Goal: Transaction & Acquisition: Purchase product/service

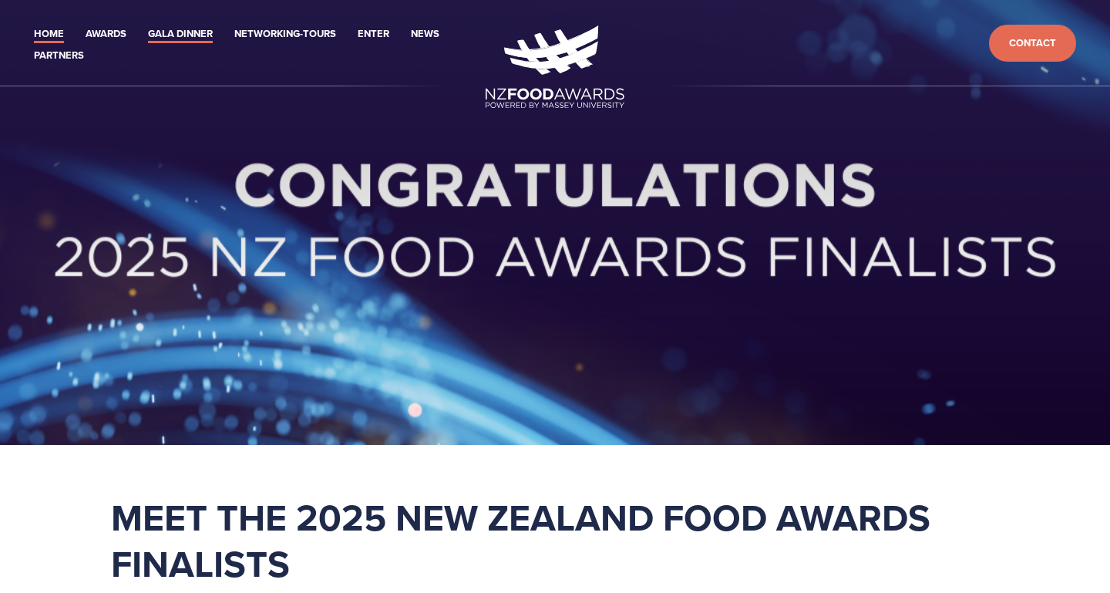
click at [195, 32] on link "Gala Dinner" at bounding box center [180, 34] width 65 height 18
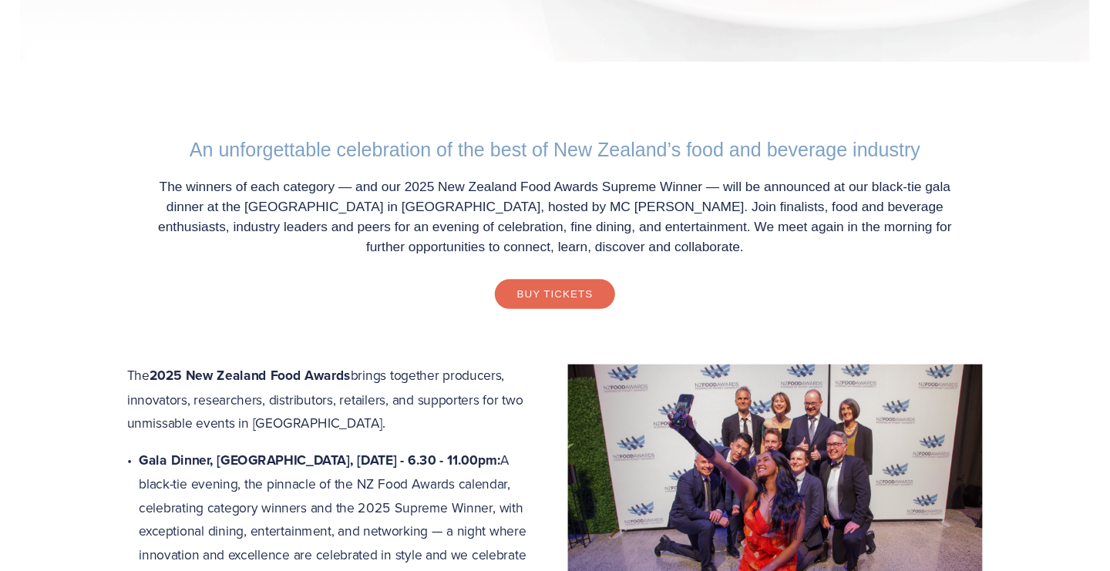
scroll to position [405, 0]
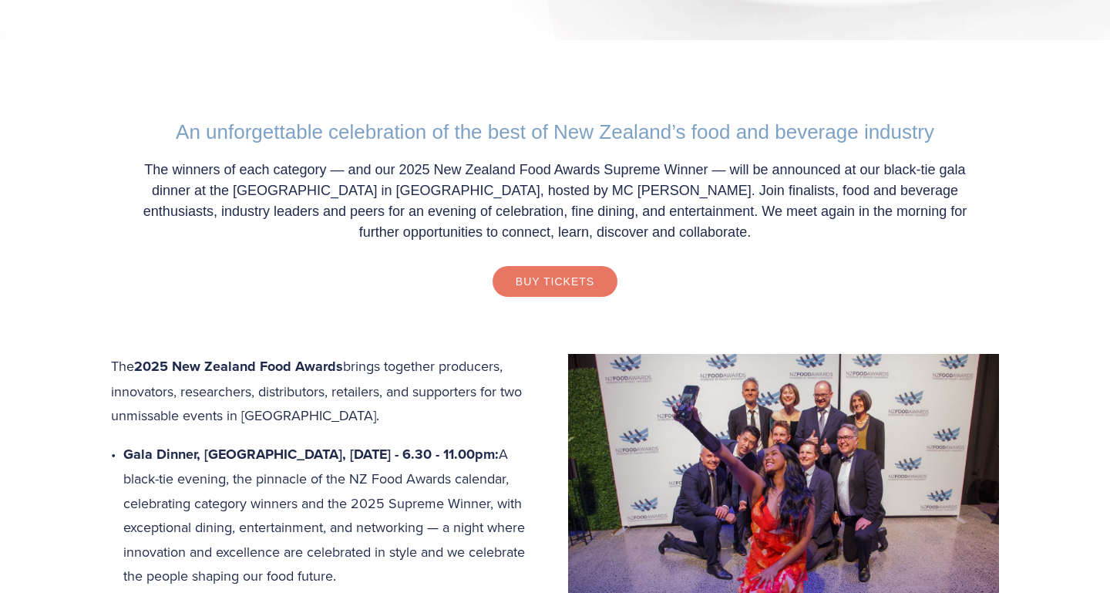
click at [564, 280] on link "Buy Tickets" at bounding box center [555, 281] width 125 height 31
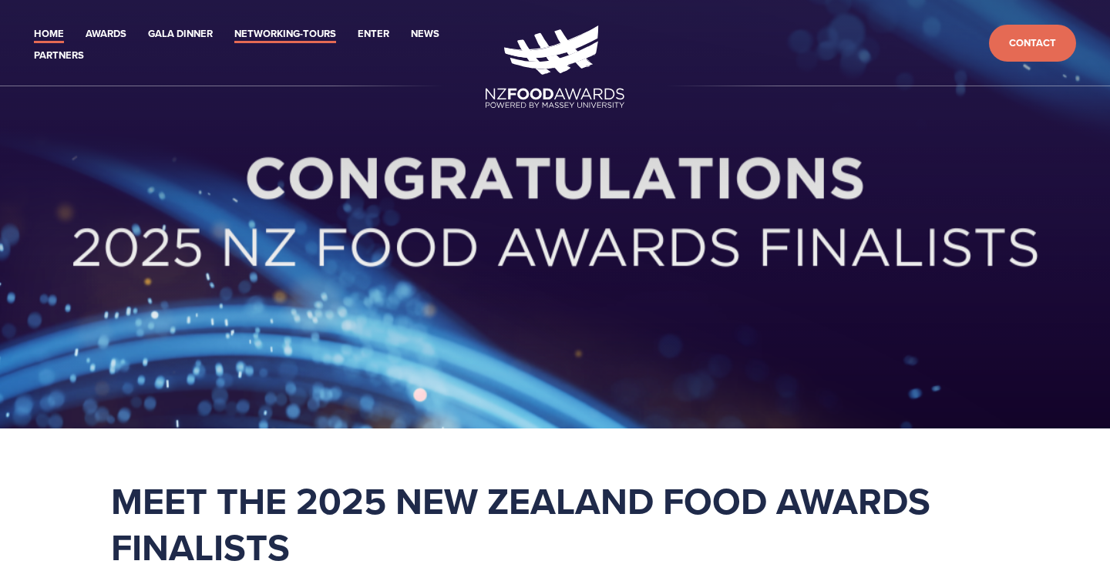
click at [307, 31] on link "Networking-Tours" at bounding box center [285, 34] width 102 height 18
drag, startPoint x: 183, startPoint y: 33, endPoint x: 269, endPoint y: 11, distance: 88.4
click at [189, 32] on link "Gala Dinner" at bounding box center [180, 34] width 65 height 18
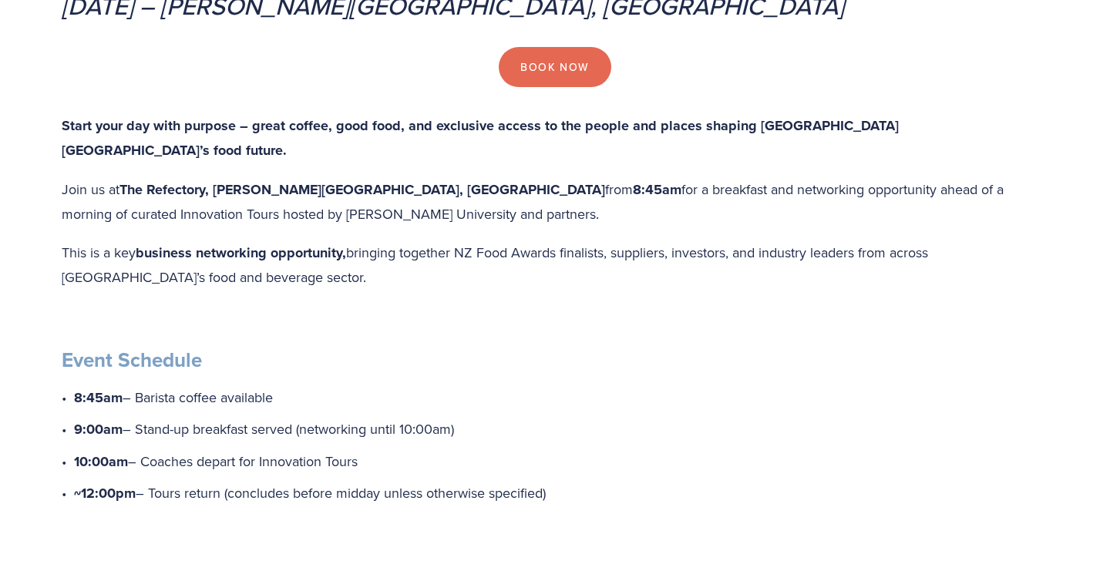
scroll to position [383, 0]
